Goal: Transaction & Acquisition: Purchase product/service

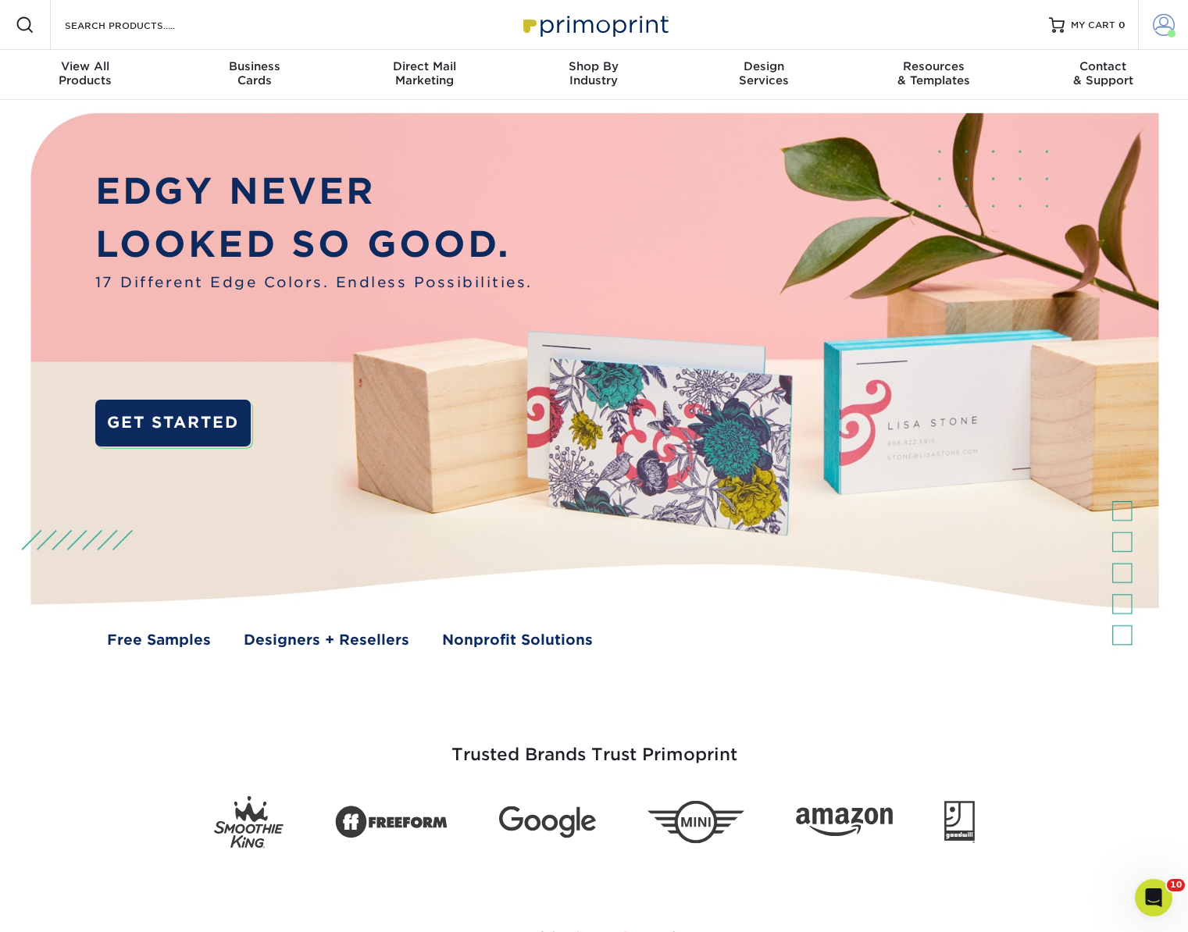
click at [1155, 33] on span at bounding box center [1164, 25] width 22 height 22
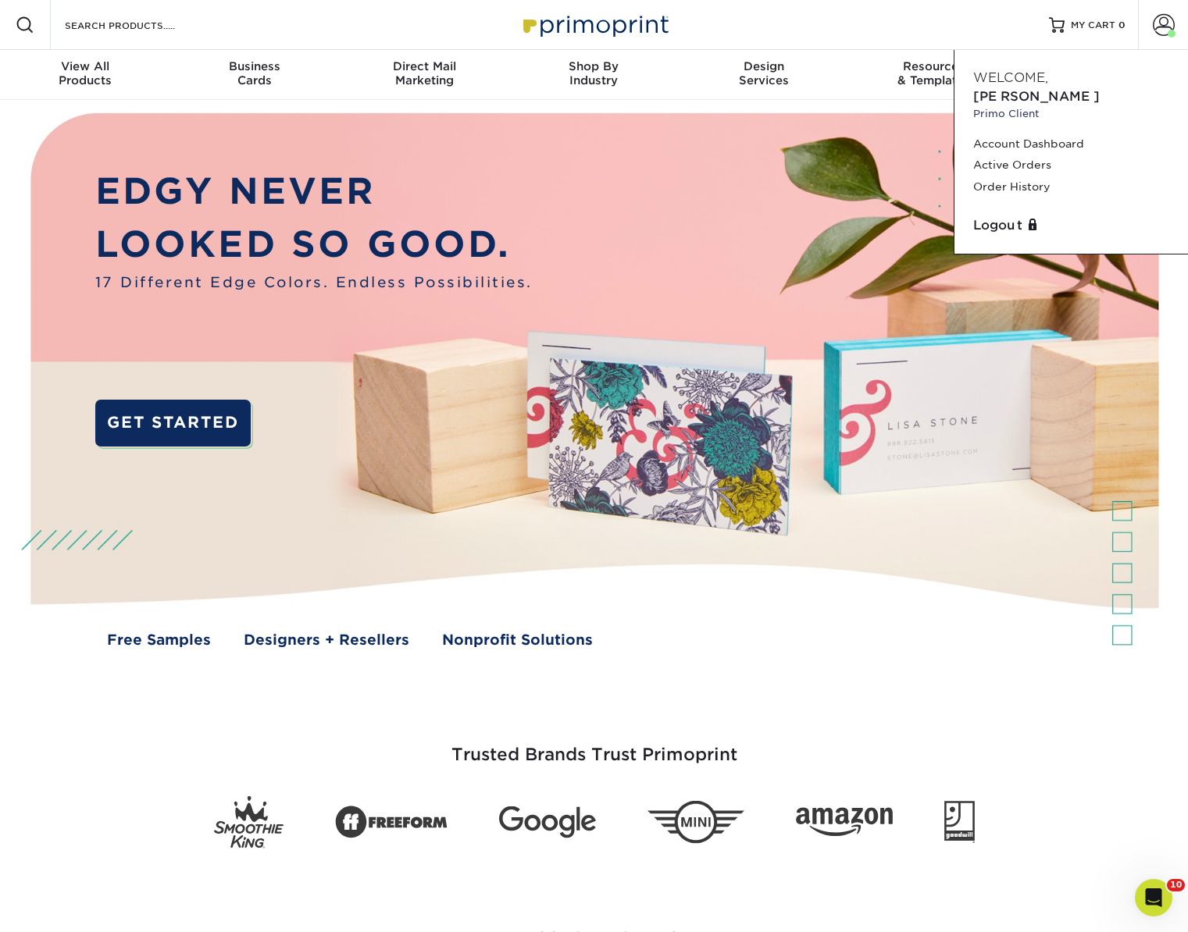
click at [854, 47] on div "Resources Menu Search Products Account [PERSON_NAME] Client Account Dashboard A…" at bounding box center [594, 25] width 1188 height 50
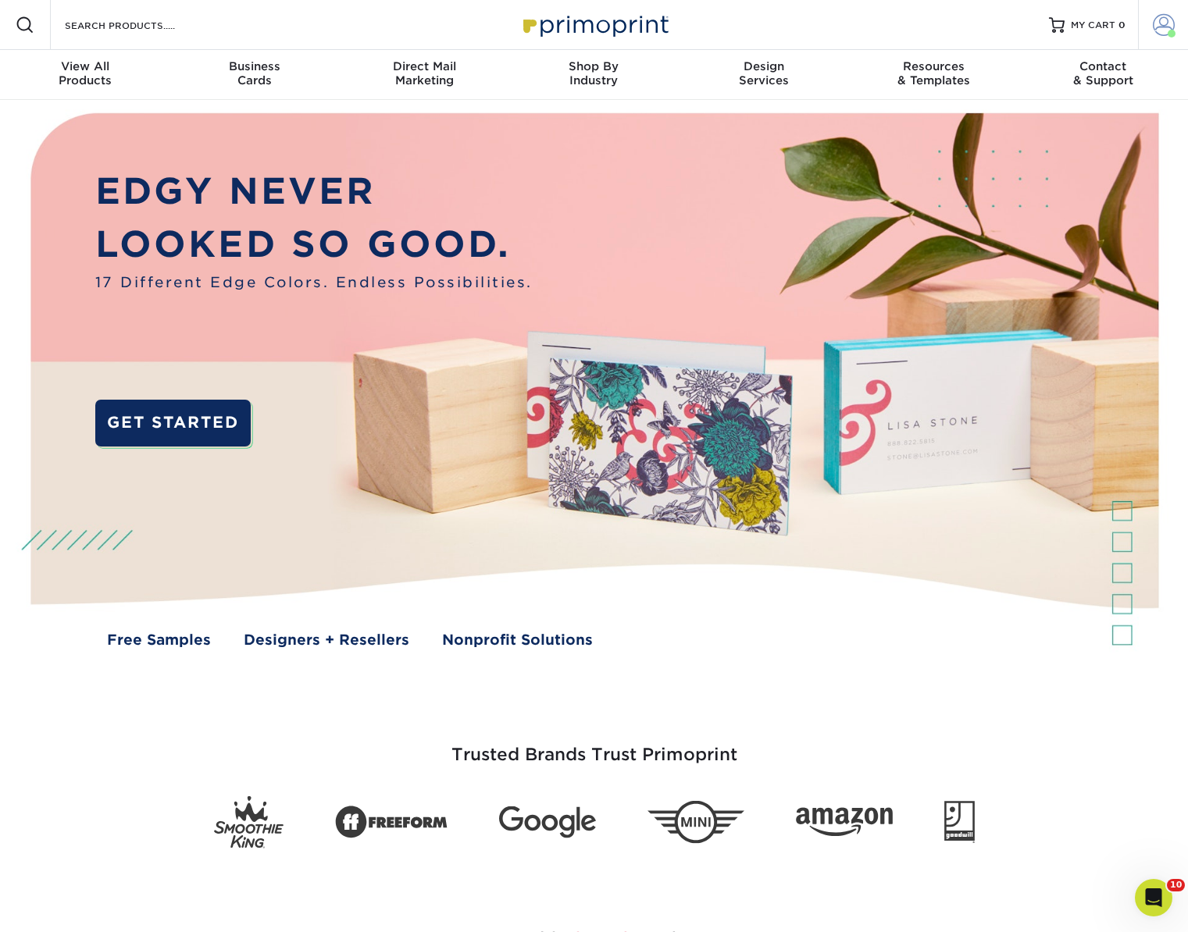
click at [1160, 33] on span at bounding box center [1164, 25] width 22 height 22
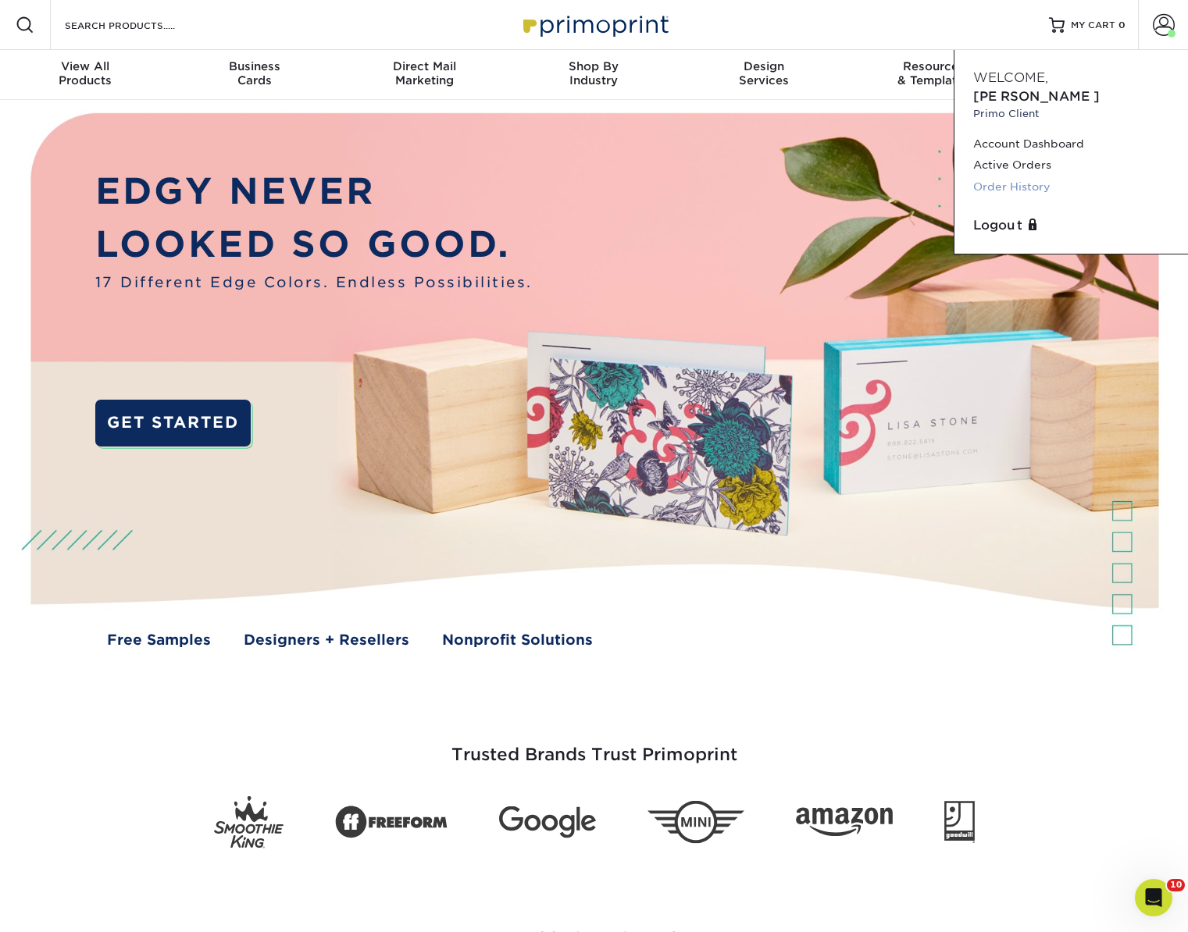
click at [1028, 176] on link "Order History" at bounding box center [1071, 186] width 196 height 21
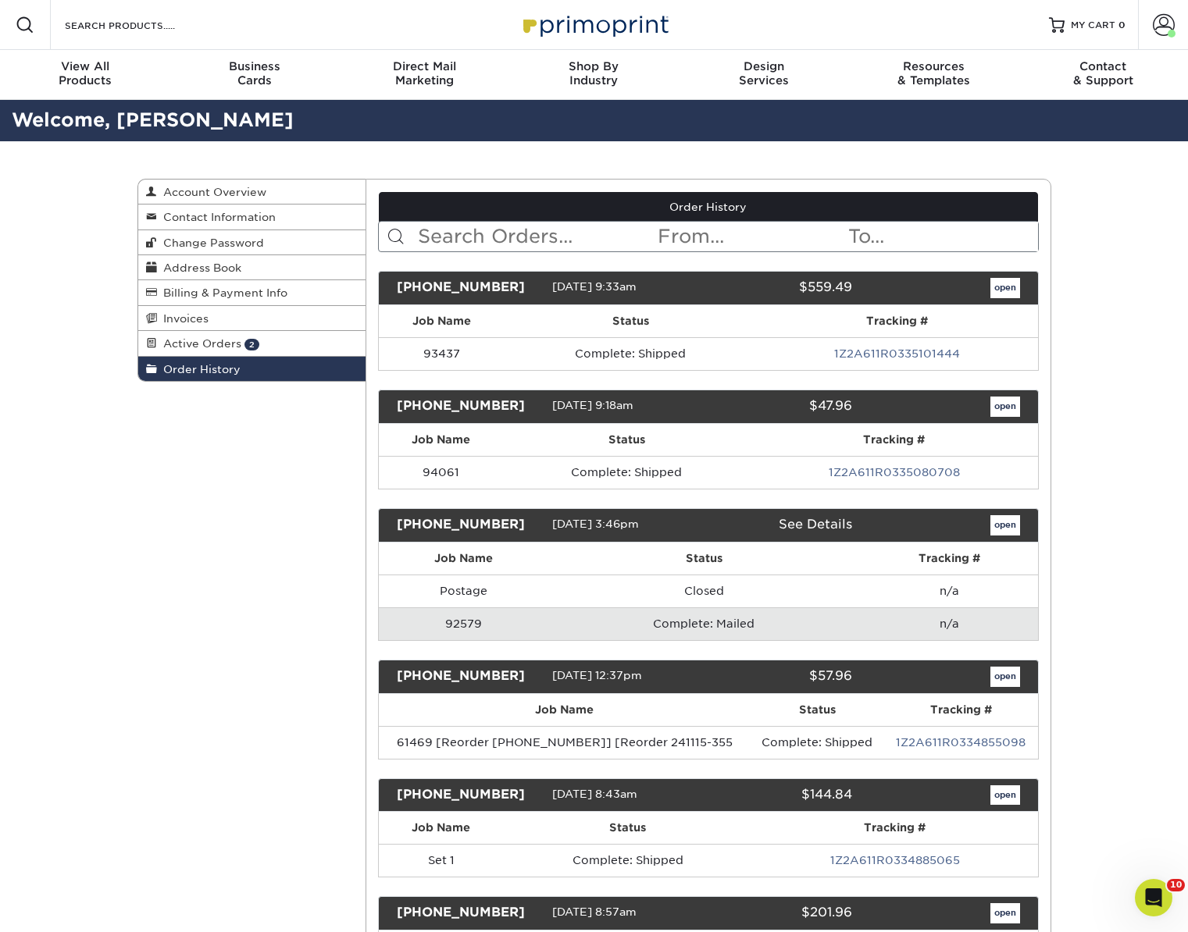
click at [481, 226] on input "text" at bounding box center [536, 237] width 240 height 30
paste input "24102-120127-555"
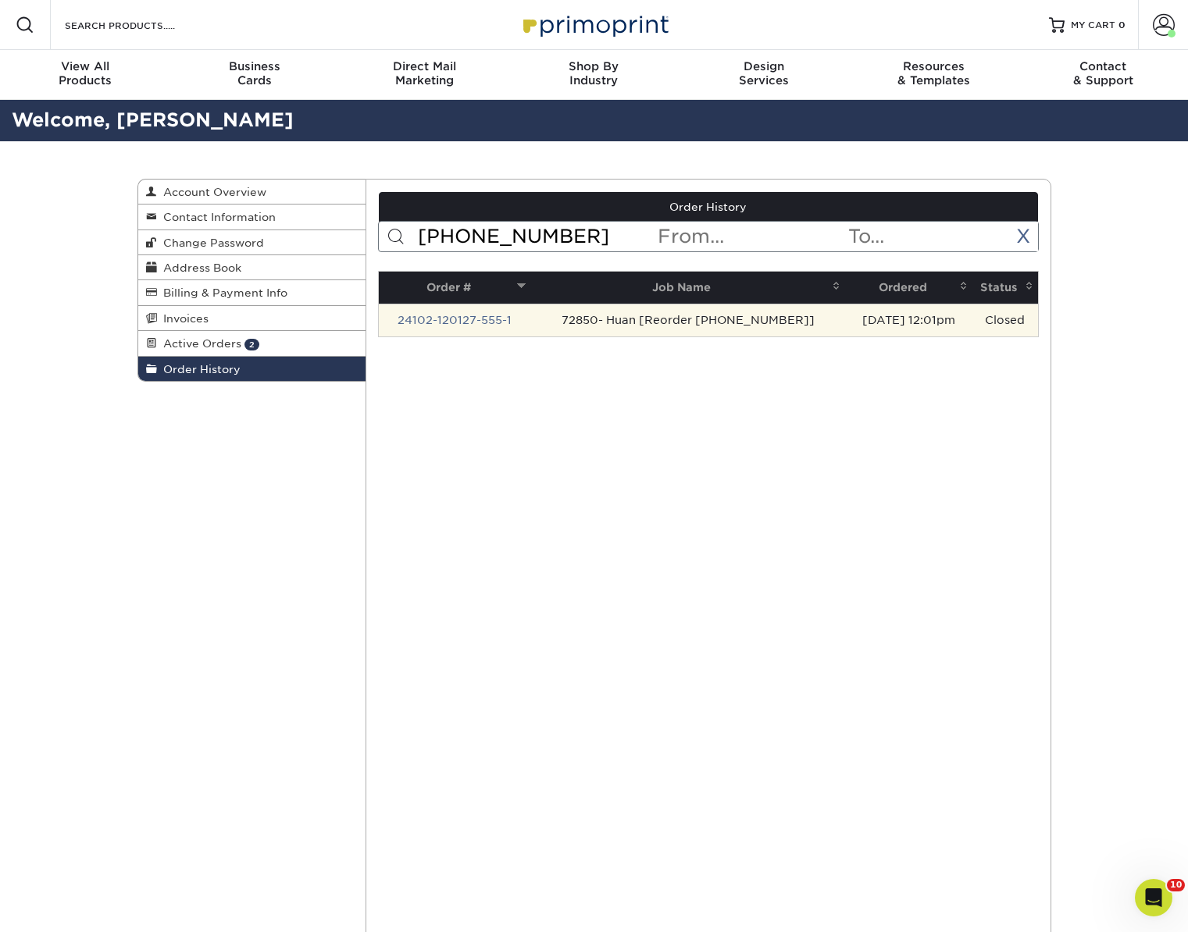
type input "24102-120127-555"
click at [526, 323] on td "24102-120127-555-1" at bounding box center [454, 320] width 151 height 33
click at [476, 322] on link "24102-120127-555-1" at bounding box center [454, 320] width 114 height 12
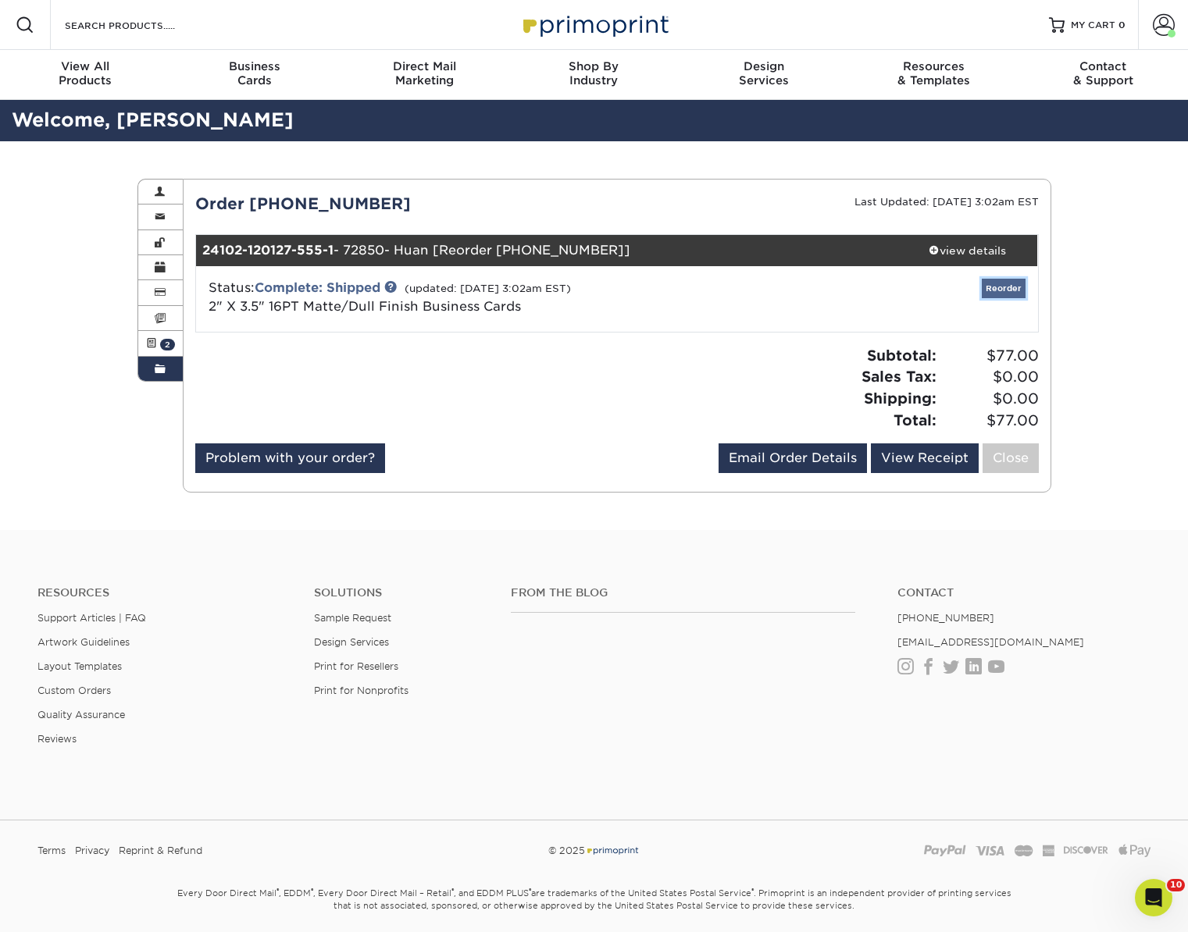
click at [994, 284] on link "Reorder" at bounding box center [1004, 289] width 44 height 20
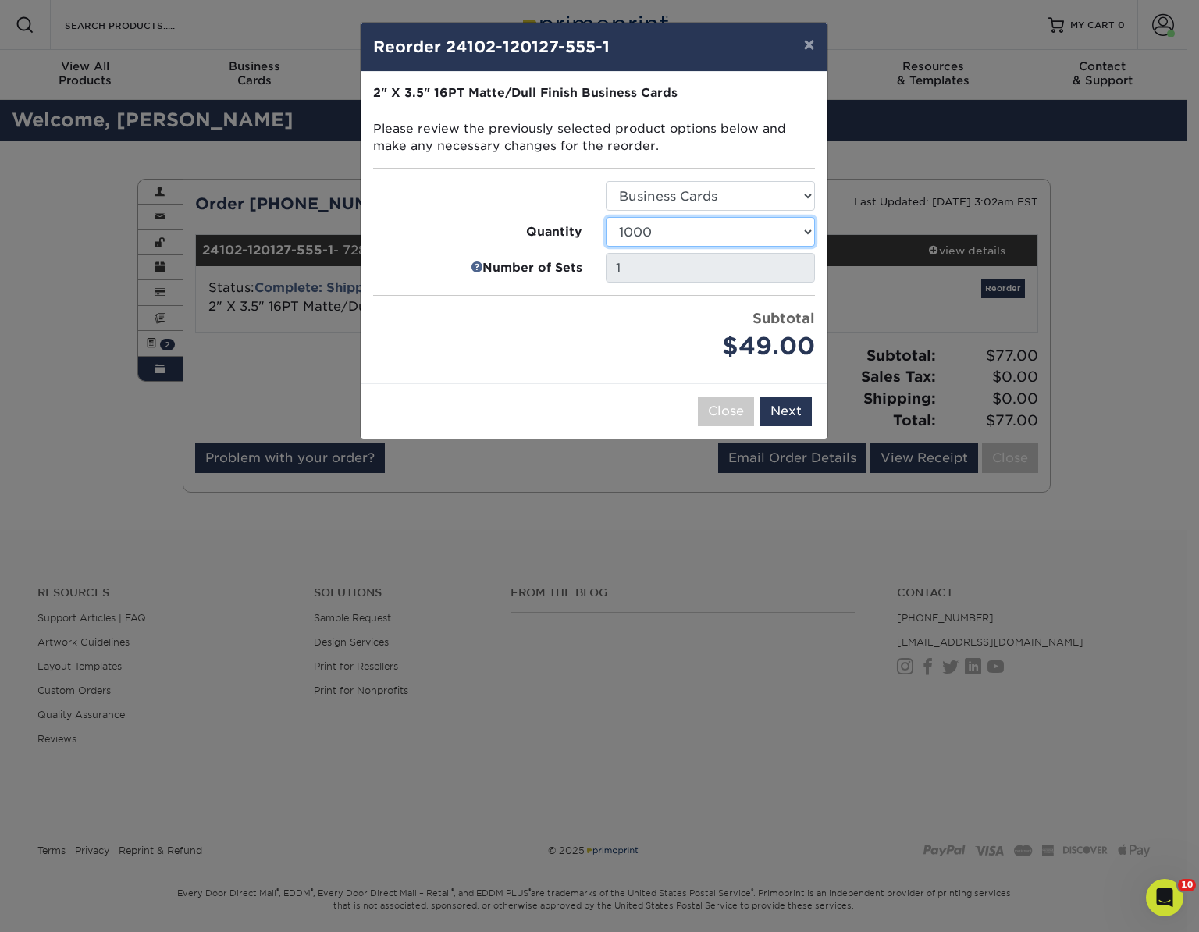
click at [736, 230] on select "100 250 500 1000 2500 5000 7500 10000 15000 20000 25000 30000 35000 40000 45000…" at bounding box center [710, 232] width 209 height 30
click at [787, 410] on button "Next" at bounding box center [787, 412] width 52 height 30
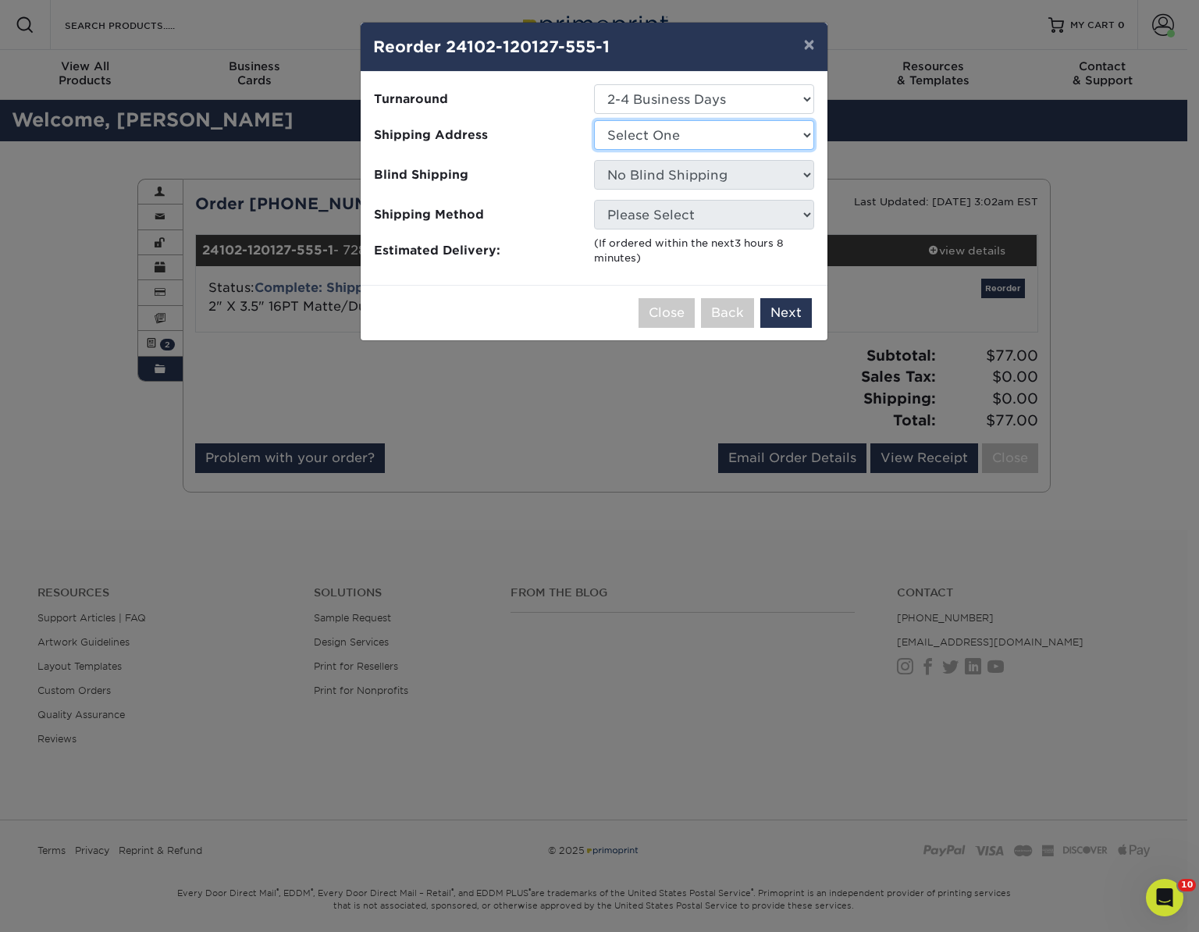
click at [726, 147] on select "Select One ACTION Alejandra Barragan Alicia Ramos AMEX Xi" at bounding box center [704, 135] width 220 height 30
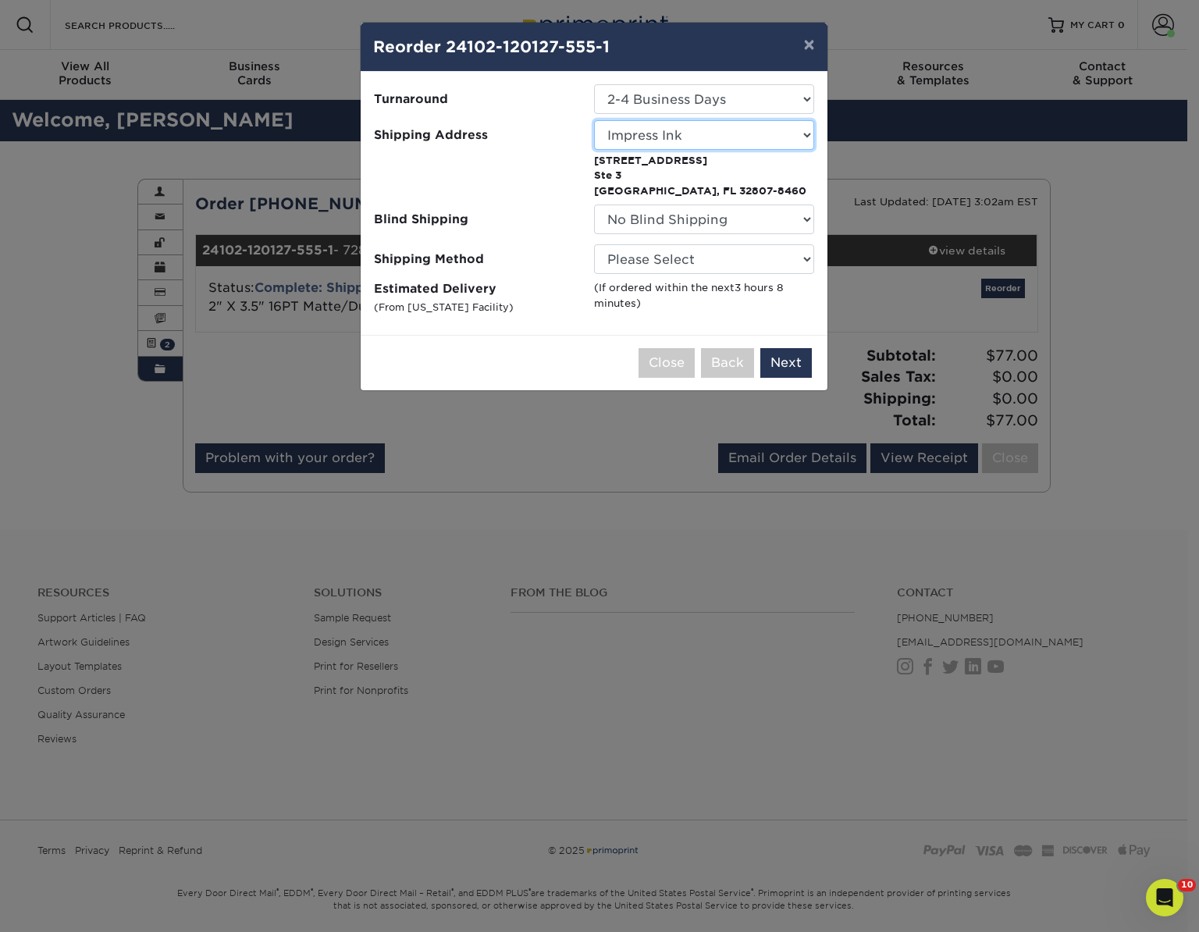
click at [711, 131] on select "Select One ACTION Alejandra Barragan Alicia Ramos AMEX Xi" at bounding box center [704, 135] width 220 height 30
select select "54022"
click at [614, 258] on select "Please Select Ground Shipping (+$8.96) 3 Day Shipping Service (+$15.34) 2 Day A…" at bounding box center [704, 259] width 220 height 30
select select "03"
click at [594, 244] on select "Please Select Ground Shipping (+$8.96) 3 Day Shipping Service (+$15.34) 2 Day A…" at bounding box center [704, 259] width 220 height 30
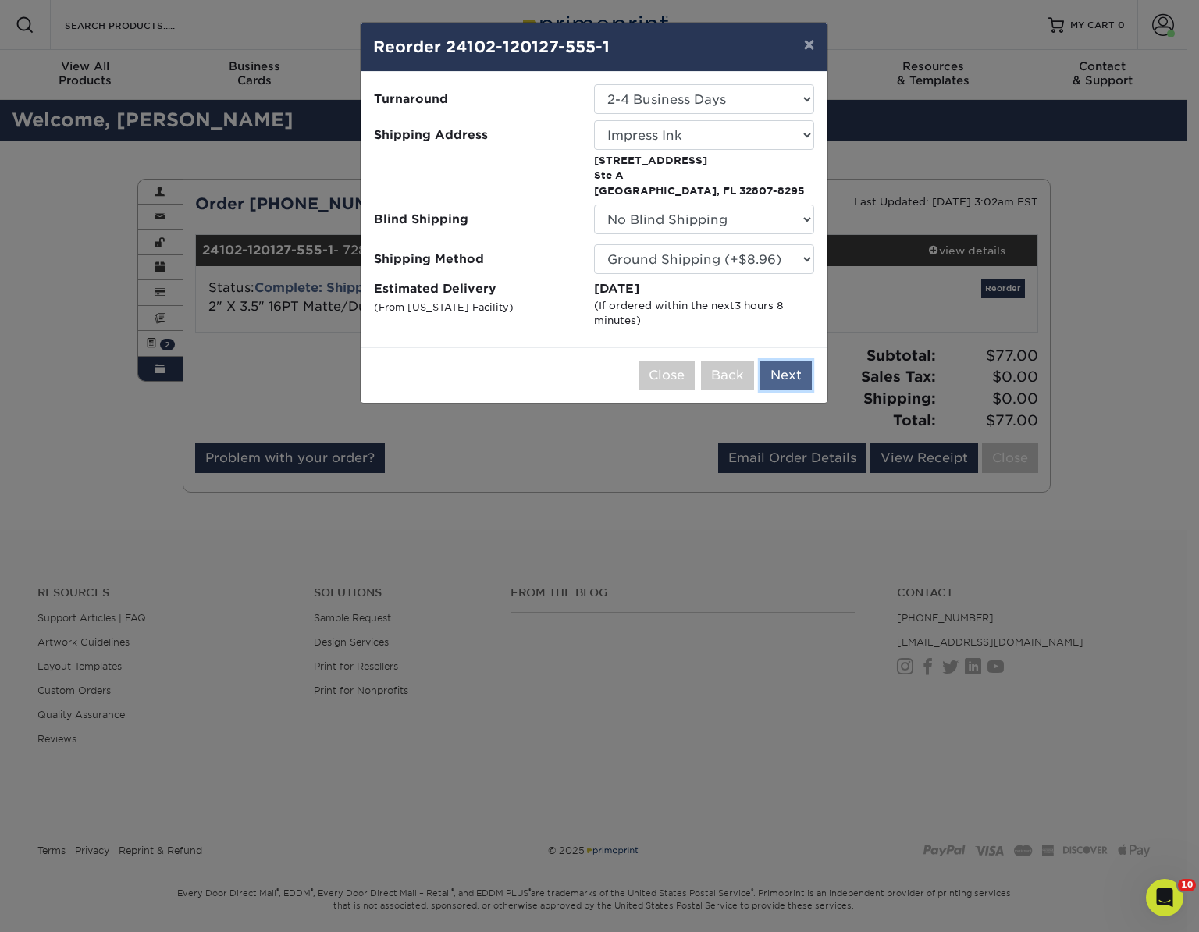
click at [797, 375] on button "Next" at bounding box center [787, 376] width 52 height 30
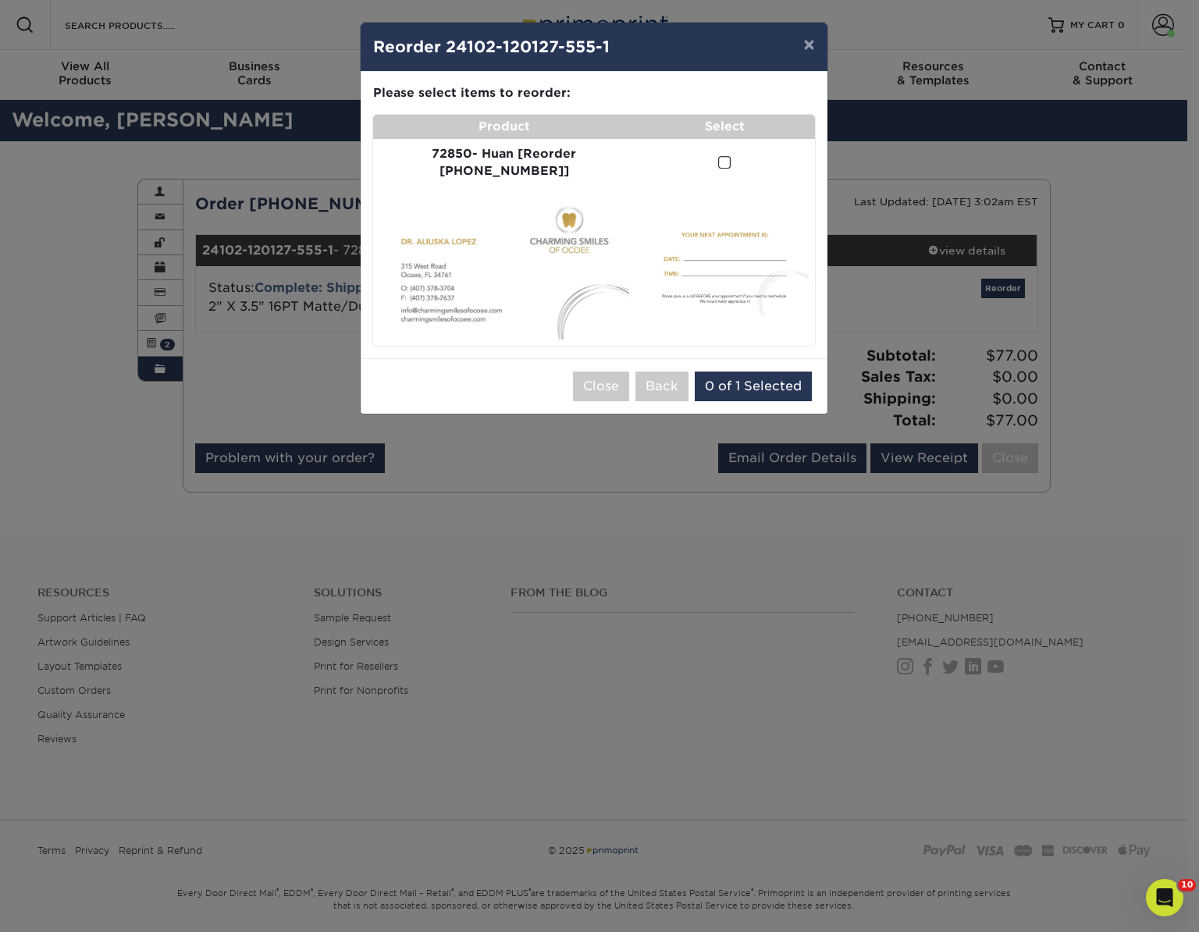
click at [718, 159] on span at bounding box center [724, 162] width 13 height 15
click at [0, 0] on input "checkbox" at bounding box center [0, 0] width 0 height 0
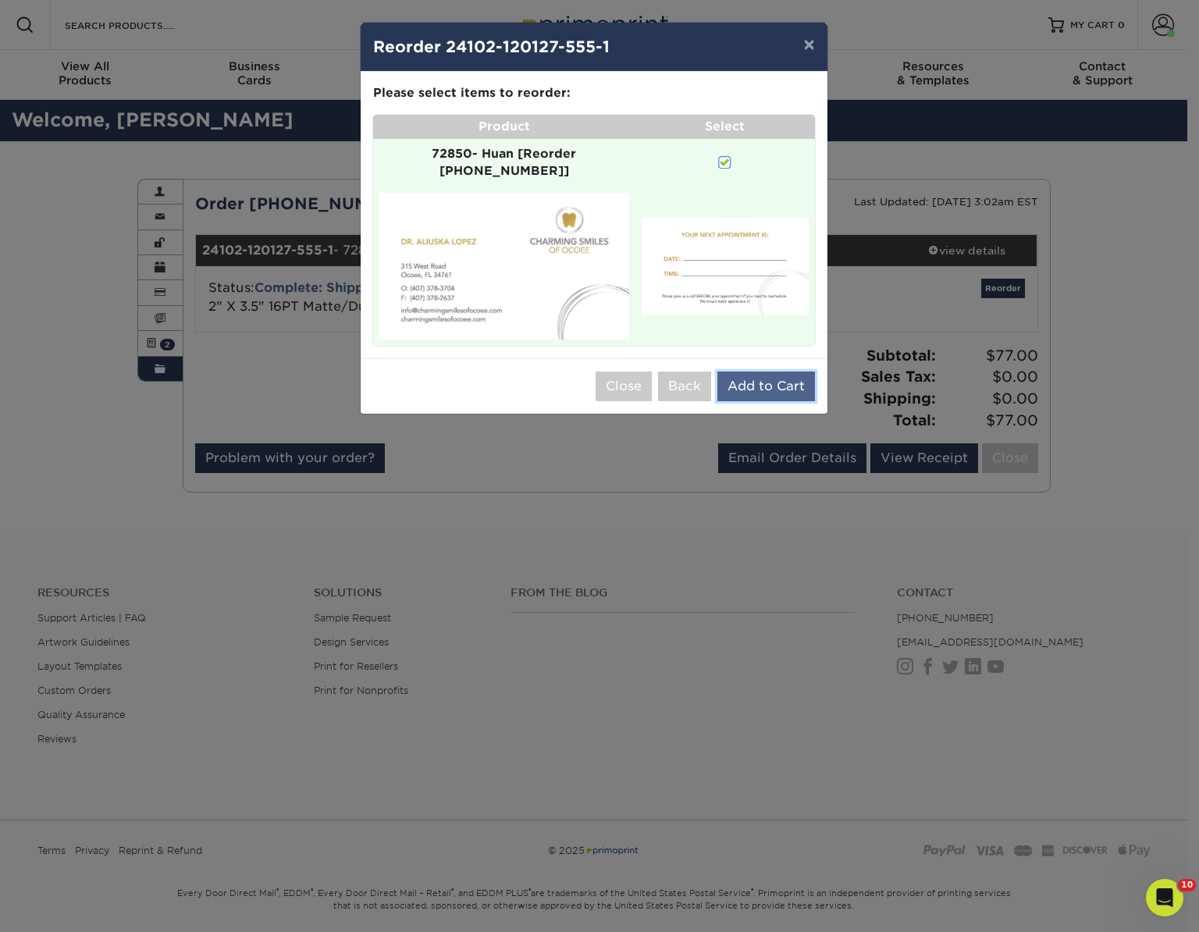
click at [764, 372] on button "Add to Cart" at bounding box center [767, 387] width 98 height 30
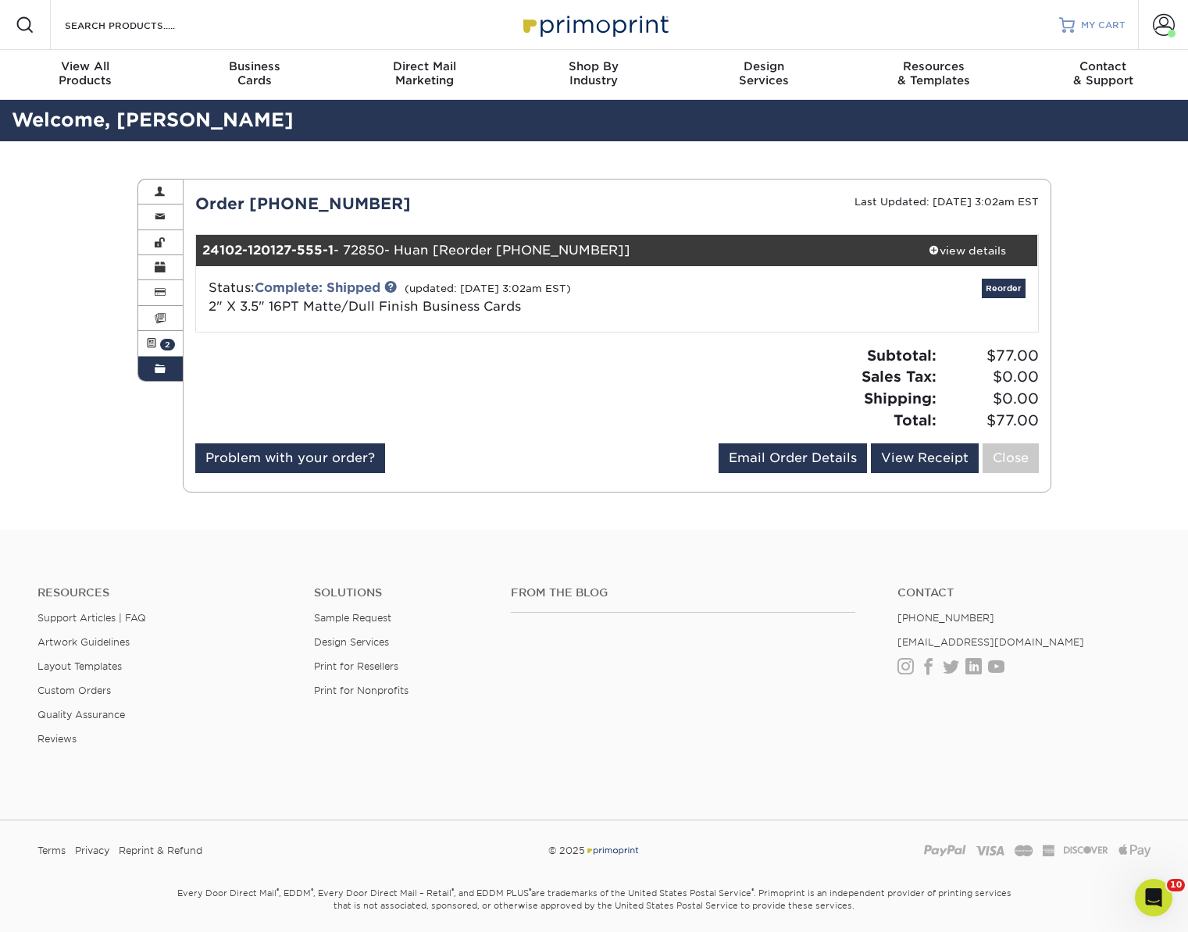
click at [1092, 27] on span "MY CART" at bounding box center [1103, 25] width 45 height 13
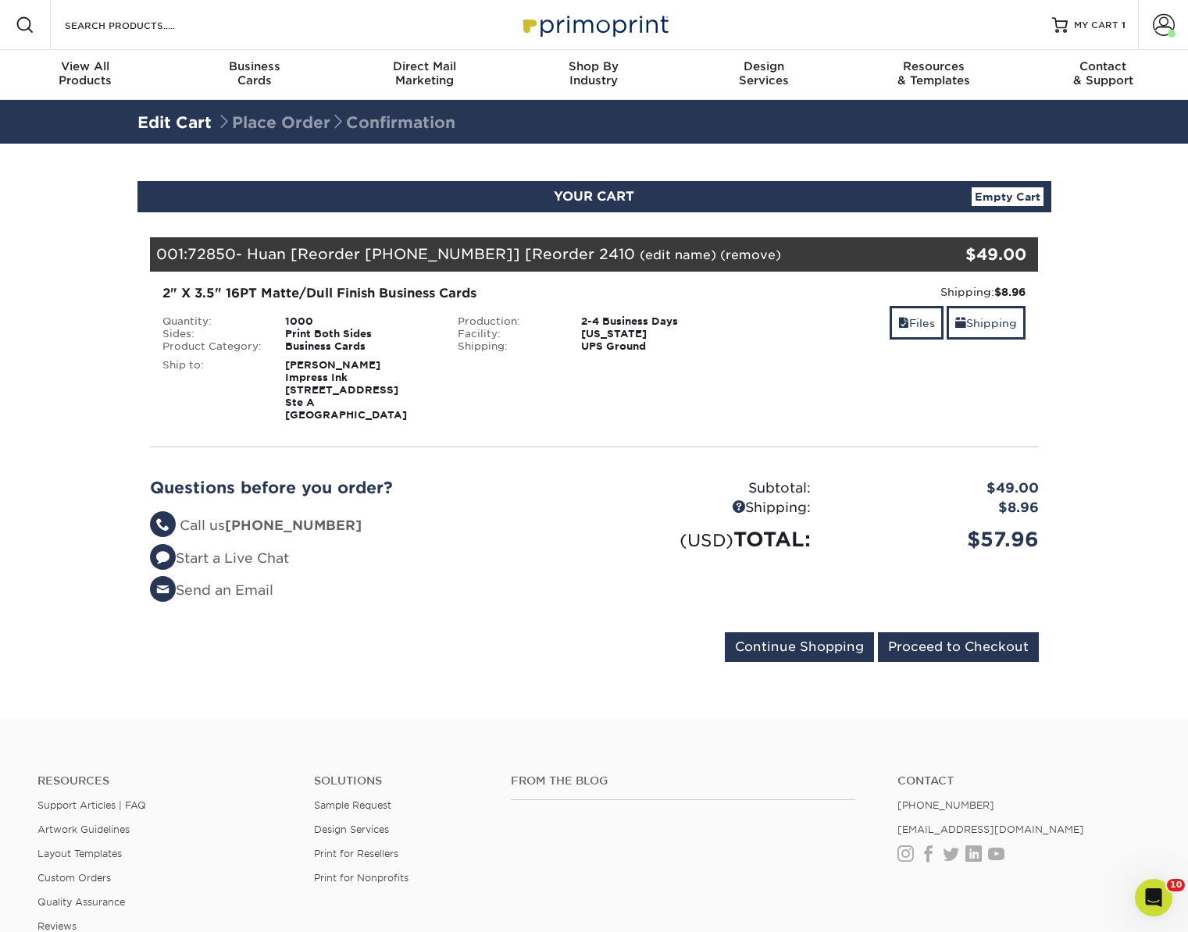
click at [342, 380] on strong "Tim Loucks Impress Ink 540 N Goldenrod Rd Ste A Orlando, FL 32807" at bounding box center [346, 390] width 122 height 62
click at [999, 331] on link "Shipping" at bounding box center [985, 323] width 79 height 34
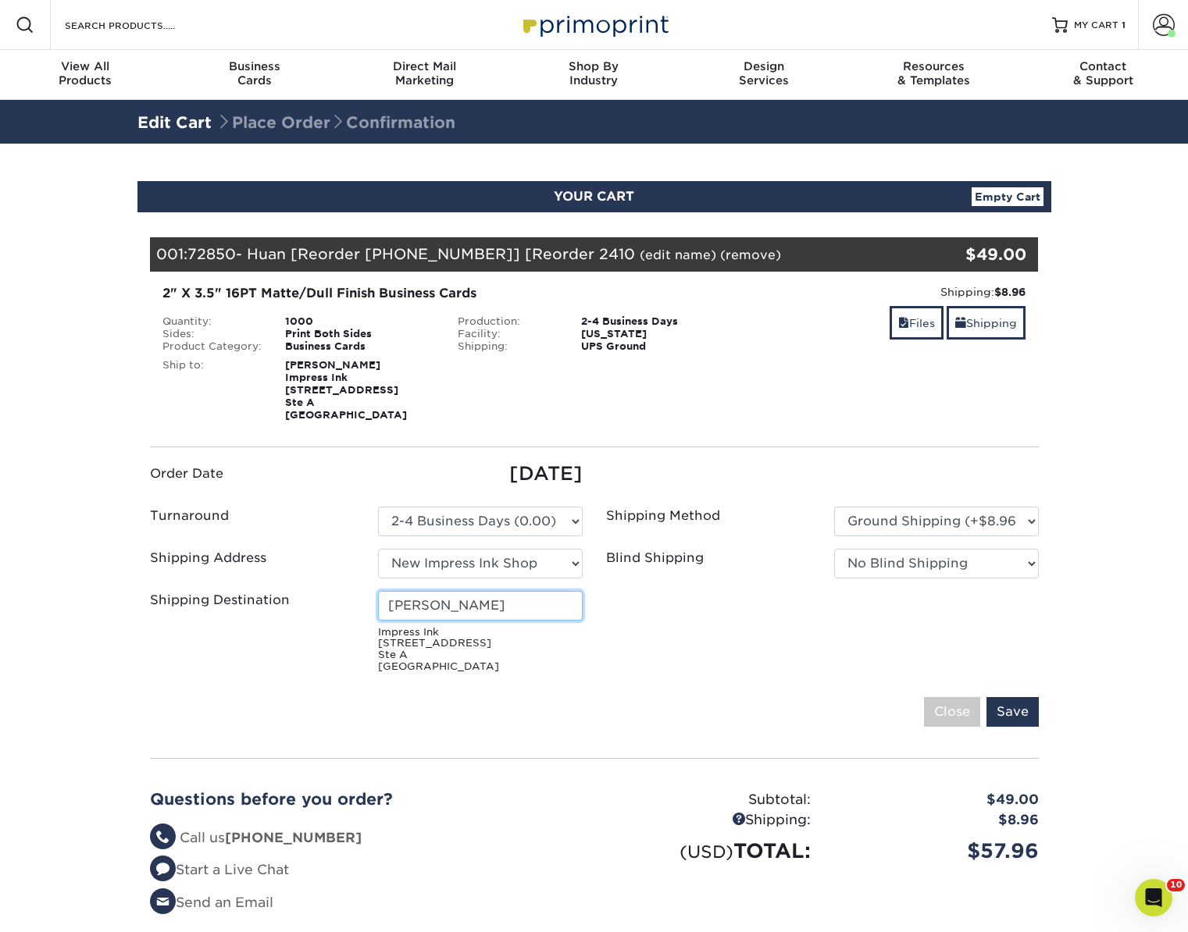
click at [419, 598] on input "Tim Loucks" at bounding box center [480, 606] width 205 height 30
click at [419, 597] on input "Tim Loucks" at bounding box center [480, 606] width 205 height 30
type input "Huan Le"
click at [604, 721] on div "Save Close" at bounding box center [594, 712] width 889 height 30
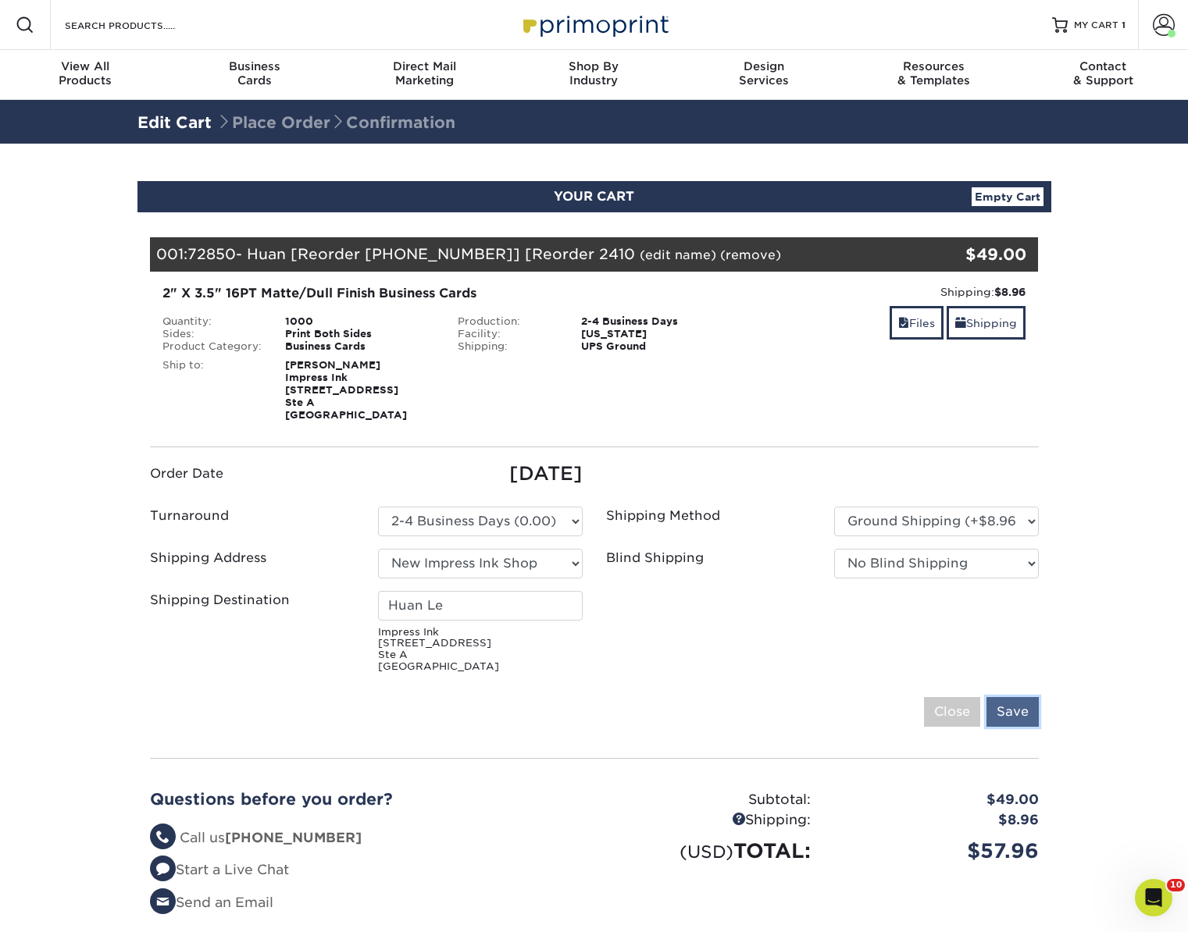
click at [1006, 711] on input "Save" at bounding box center [1012, 712] width 52 height 30
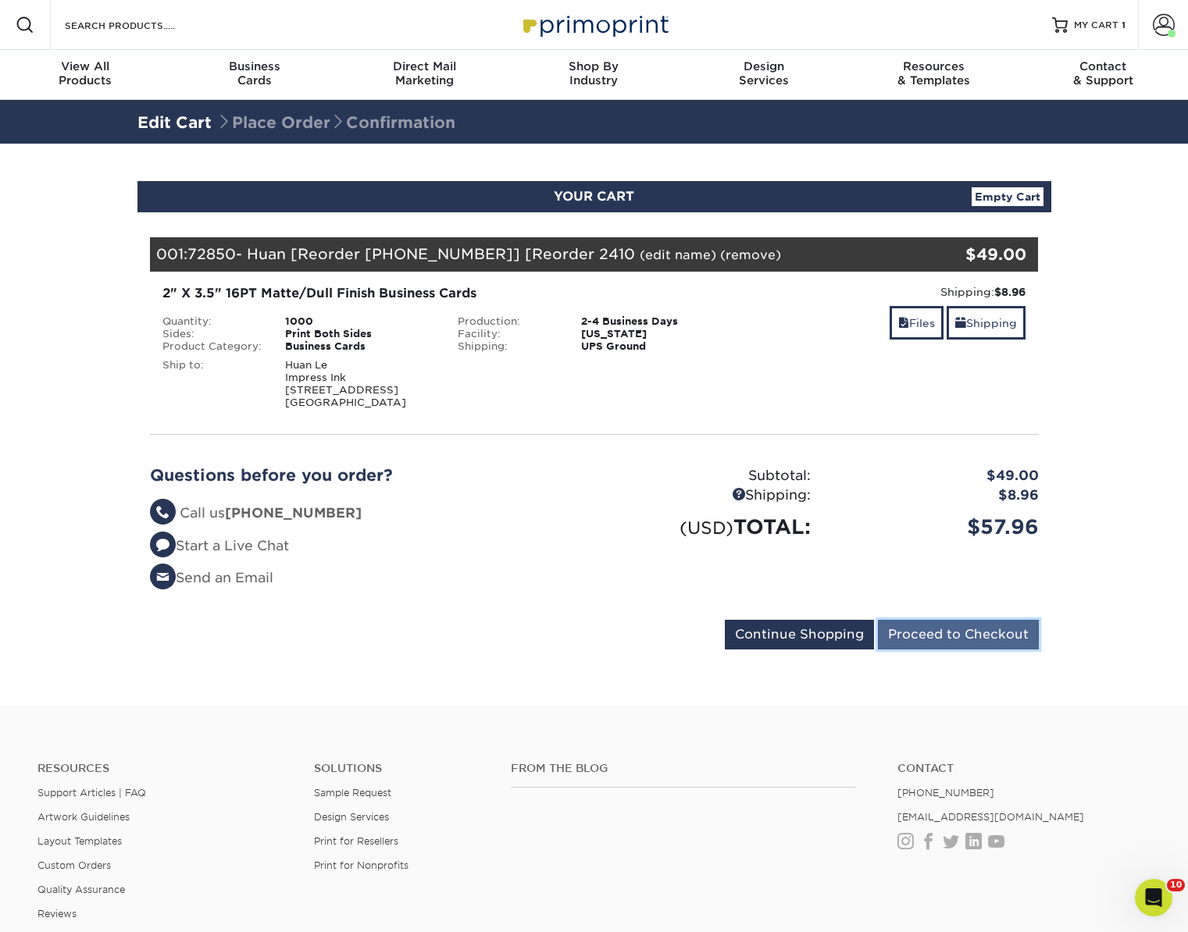
click at [935, 635] on input "Proceed to Checkout" at bounding box center [958, 635] width 161 height 30
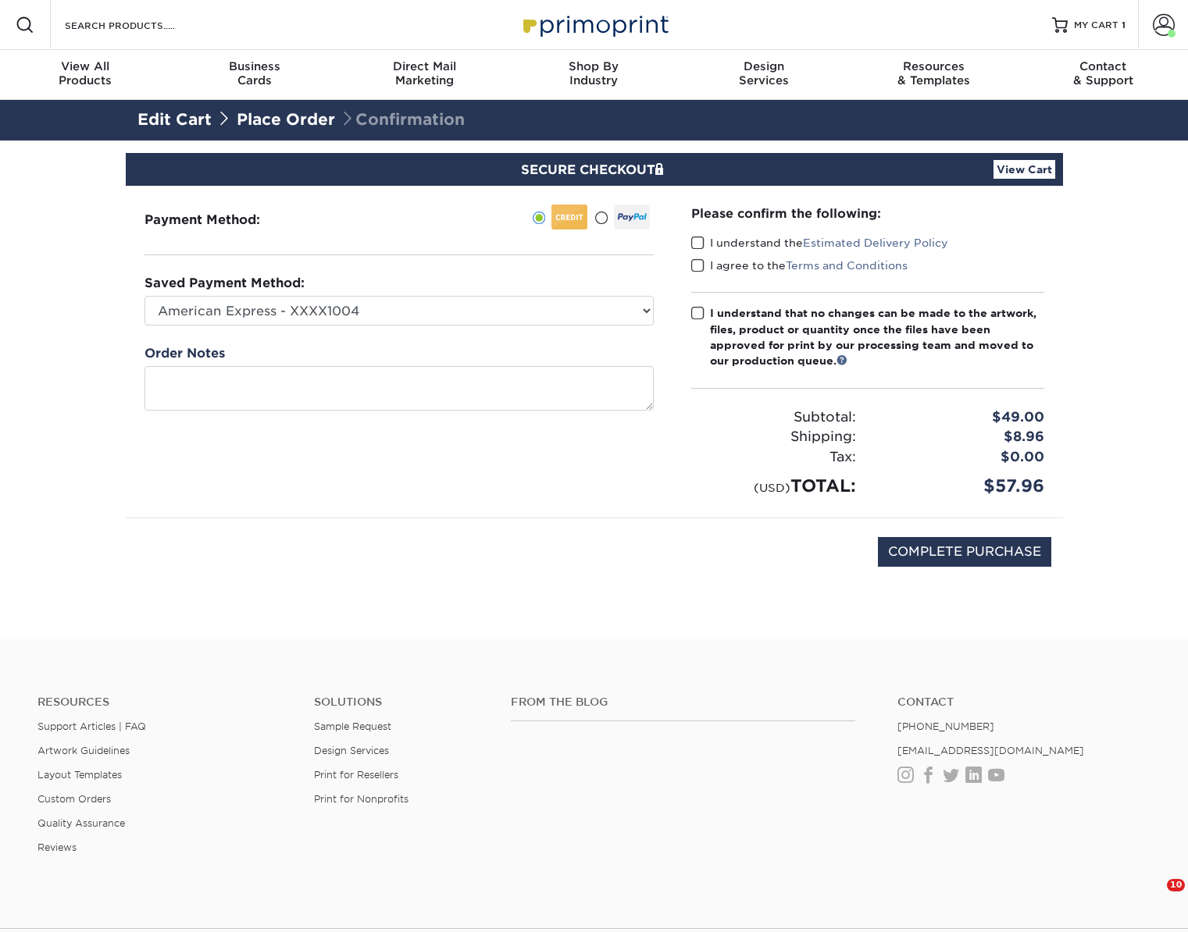
click at [695, 239] on span at bounding box center [697, 243] width 13 height 15
click at [0, 0] on input "I understand the Estimated Delivery Policy" at bounding box center [0, 0] width 0 height 0
click at [697, 260] on span at bounding box center [697, 265] width 13 height 15
click at [0, 0] on input "I agree to the Terms and Conditions" at bounding box center [0, 0] width 0 height 0
click at [698, 317] on span at bounding box center [697, 313] width 13 height 15
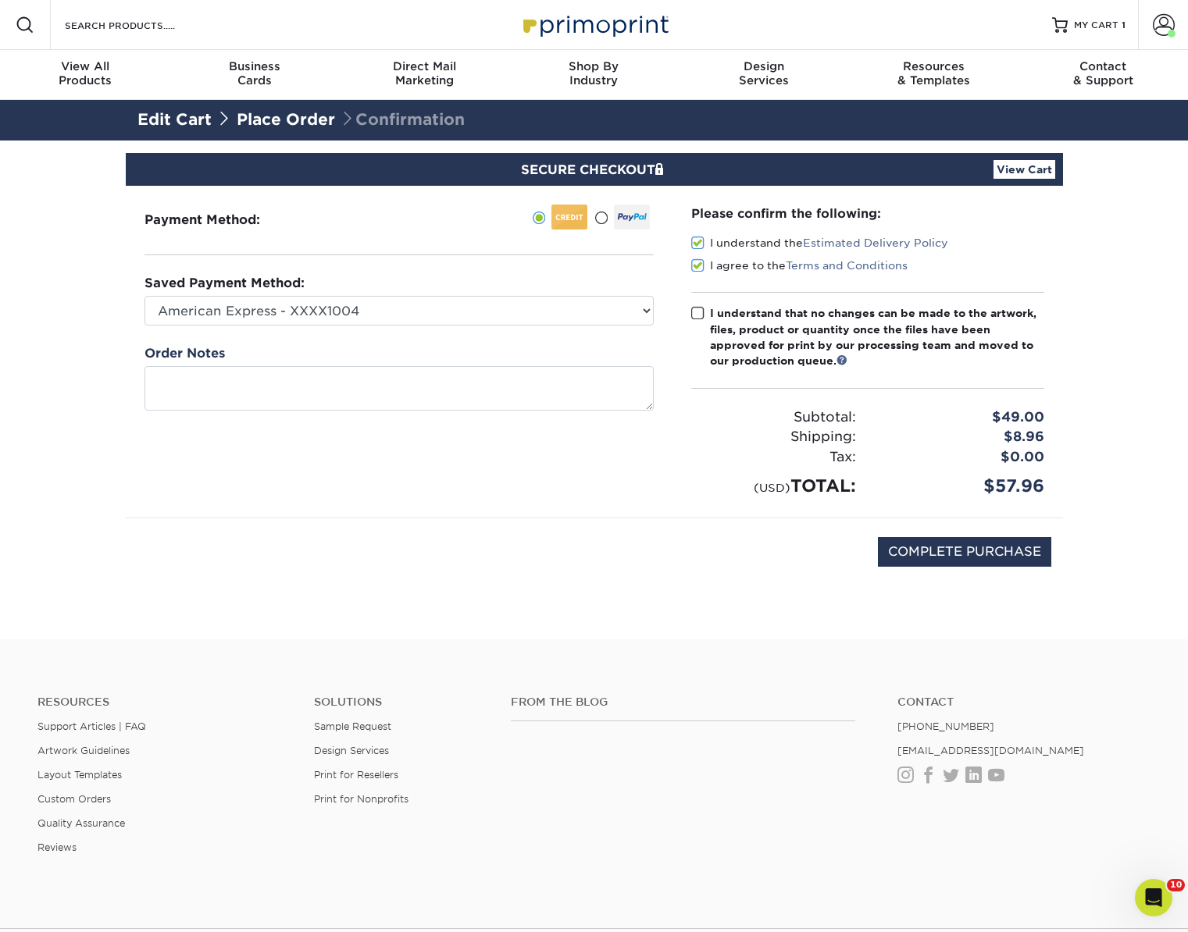
click at [0, 0] on input "I understand that no changes can be made to the artwork, files, product or quan…" at bounding box center [0, 0] width 0 height 0
click at [426, 399] on textarea at bounding box center [398, 388] width 509 height 45
click at [362, 383] on textarea at bounding box center [398, 388] width 509 height 45
paste textarea "#94273"
type textarea "94273"
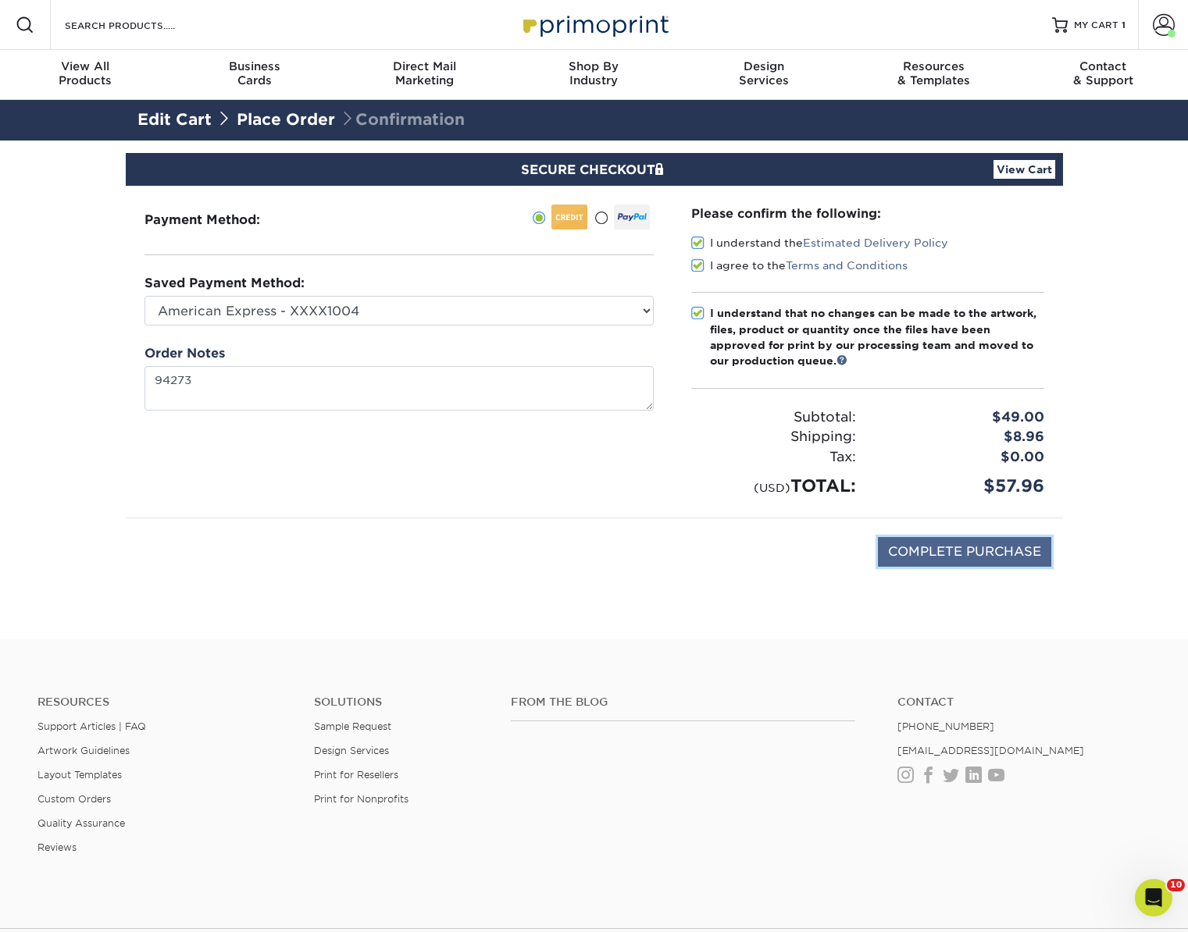
click at [916, 555] on input "COMPLETE PURCHASE" at bounding box center [964, 552] width 173 height 30
type input "PROCESSING, PLEASE WAIT..."
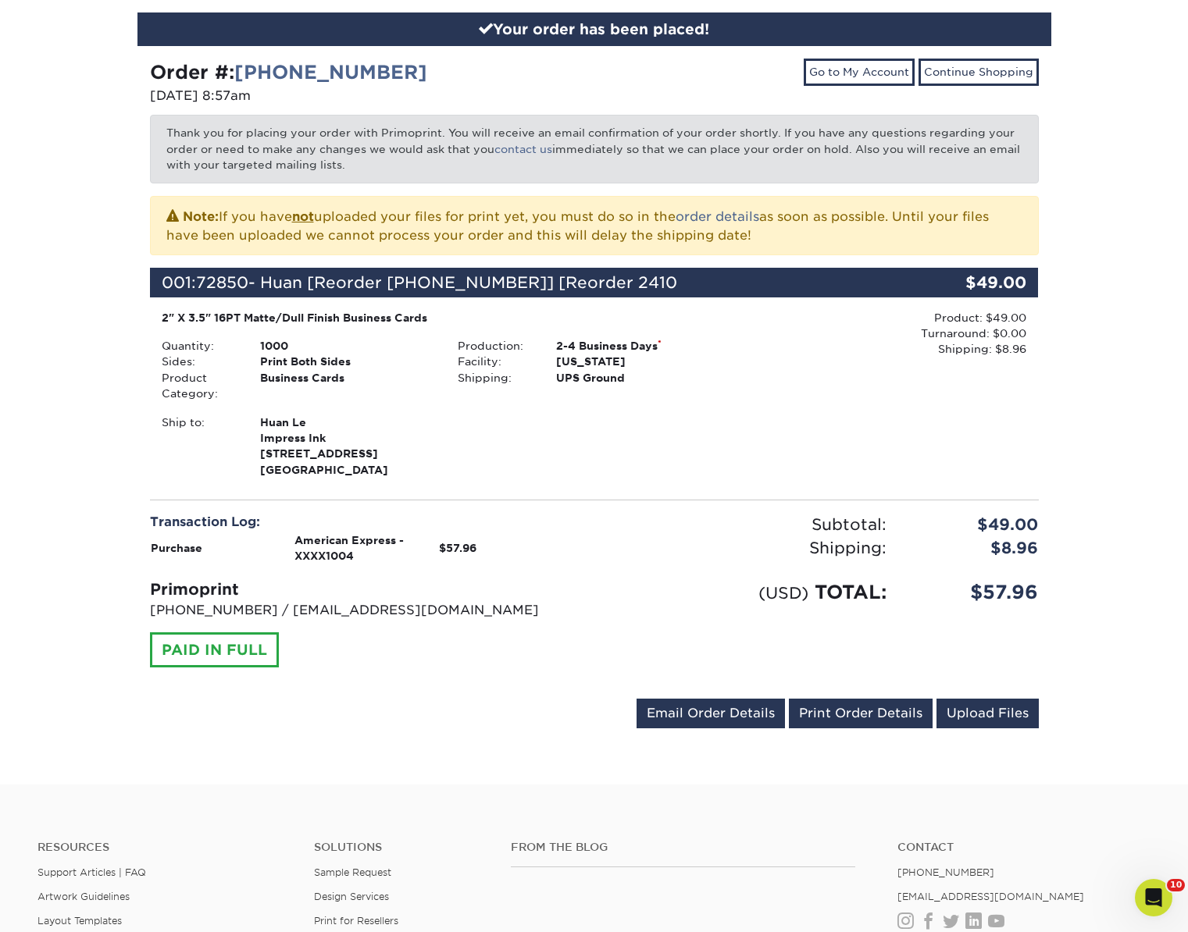
scroll to position [161, 0]
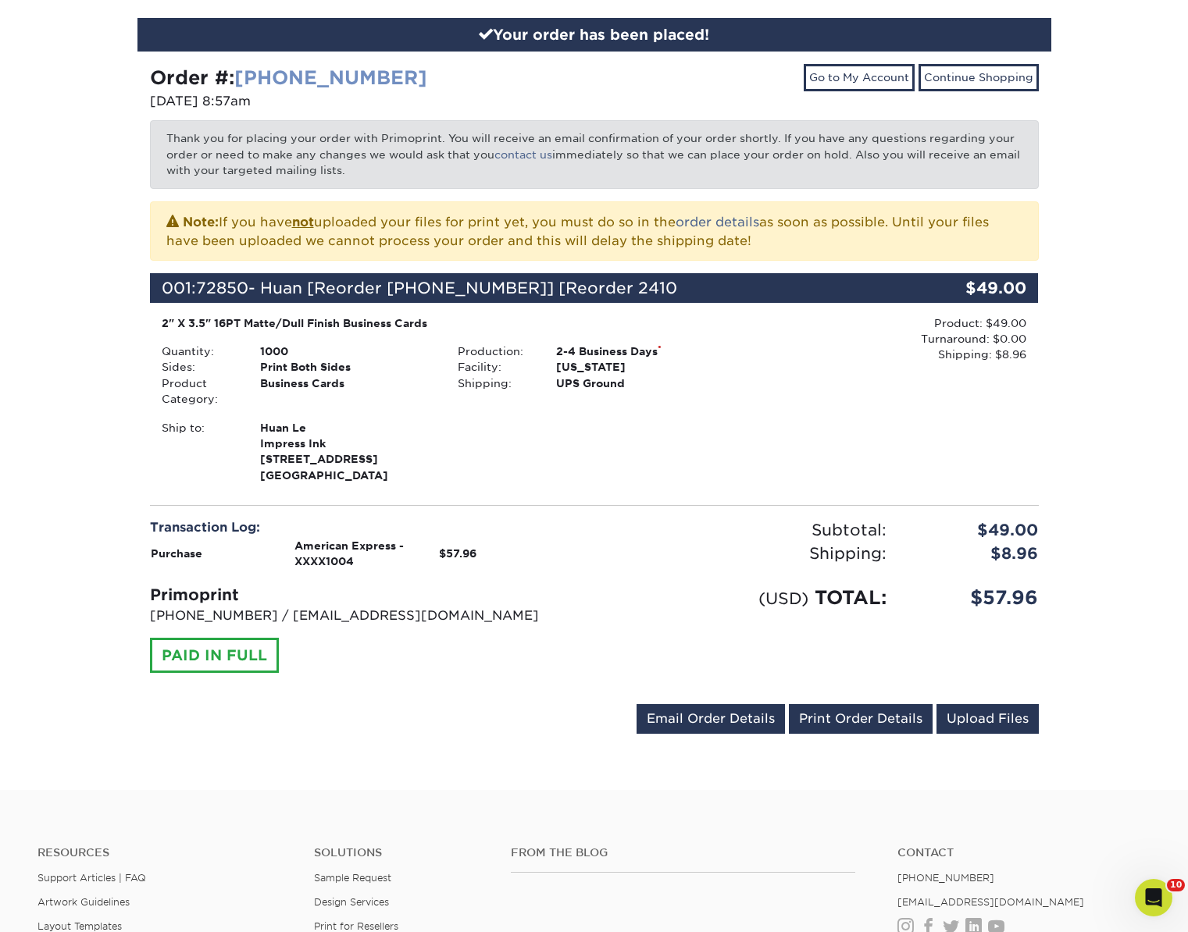
click at [333, 74] on link "[PHONE_NUMBER]" at bounding box center [330, 77] width 193 height 23
drag, startPoint x: 438, startPoint y: 80, endPoint x: 148, endPoint y: 76, distance: 290.5
click at [148, 76] on div "Order #: [PHONE_NUMBER] [DATE] 8:57am" at bounding box center [366, 89] width 456 height 50
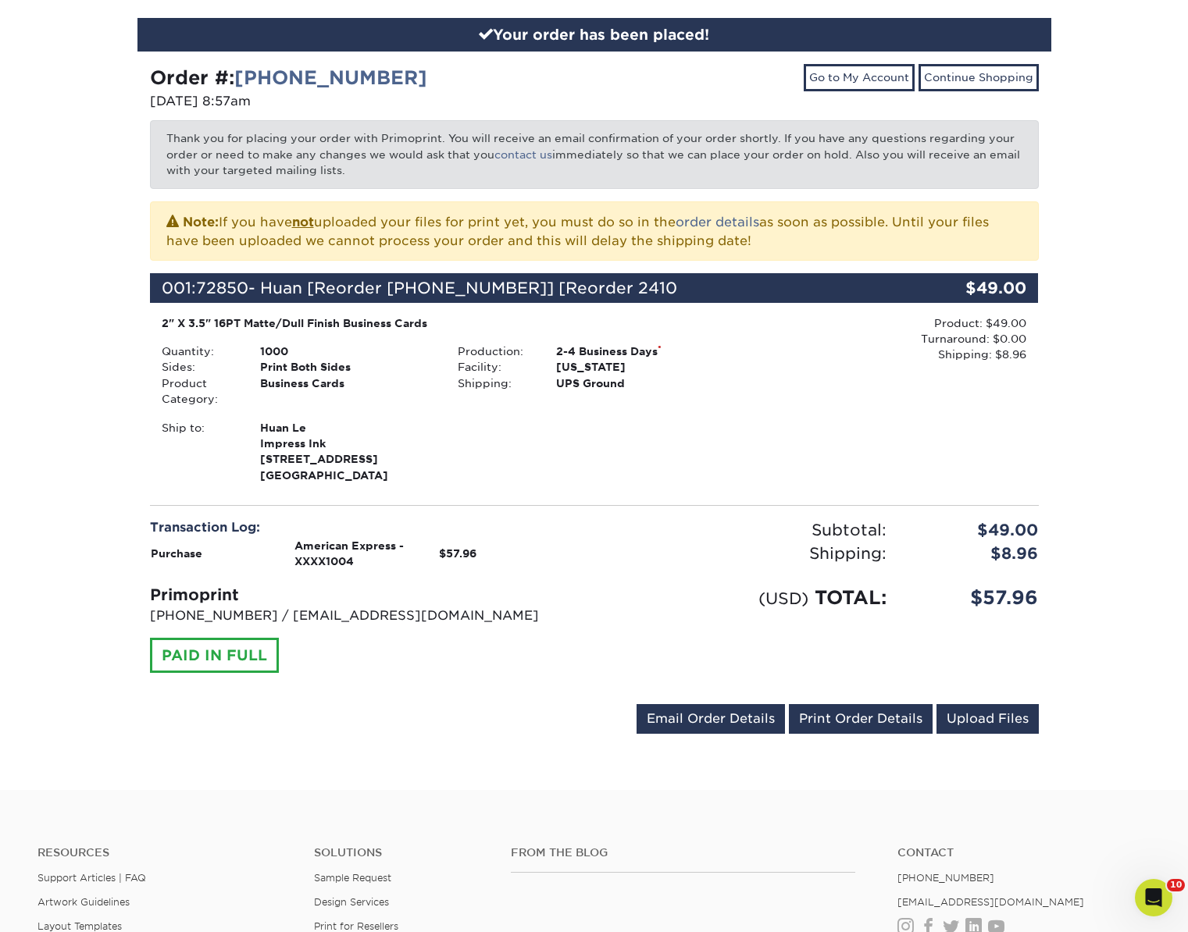
copy strong "Order #: [PHONE_NUMBER]"
